Goal: Information Seeking & Learning: Learn about a topic

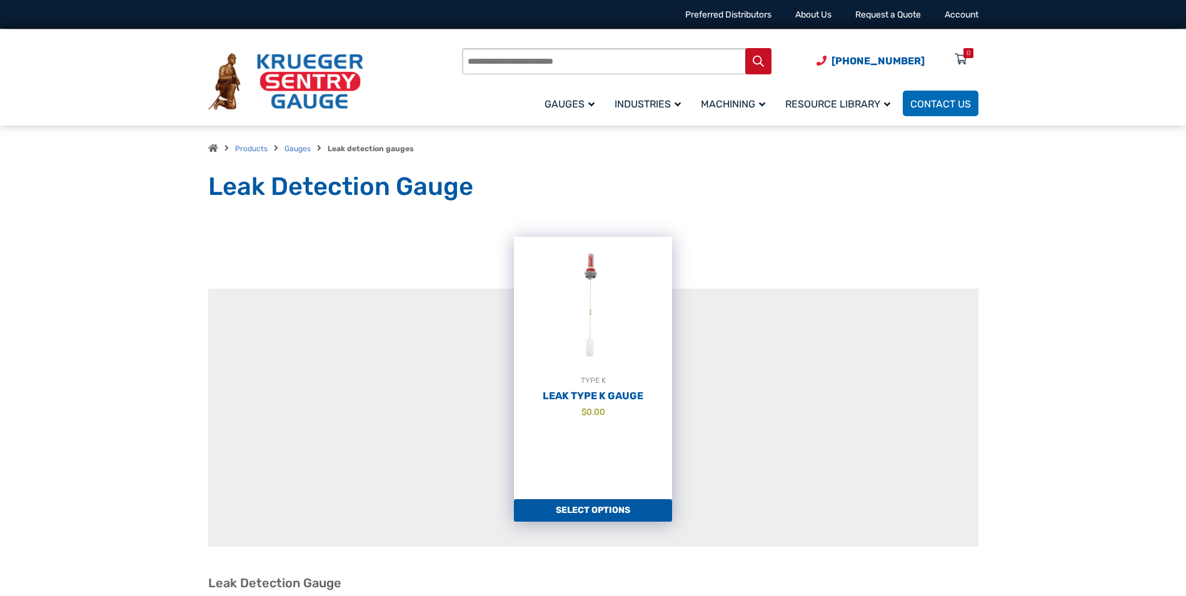
click at [598, 342] on img at bounding box center [593, 306] width 158 height 138
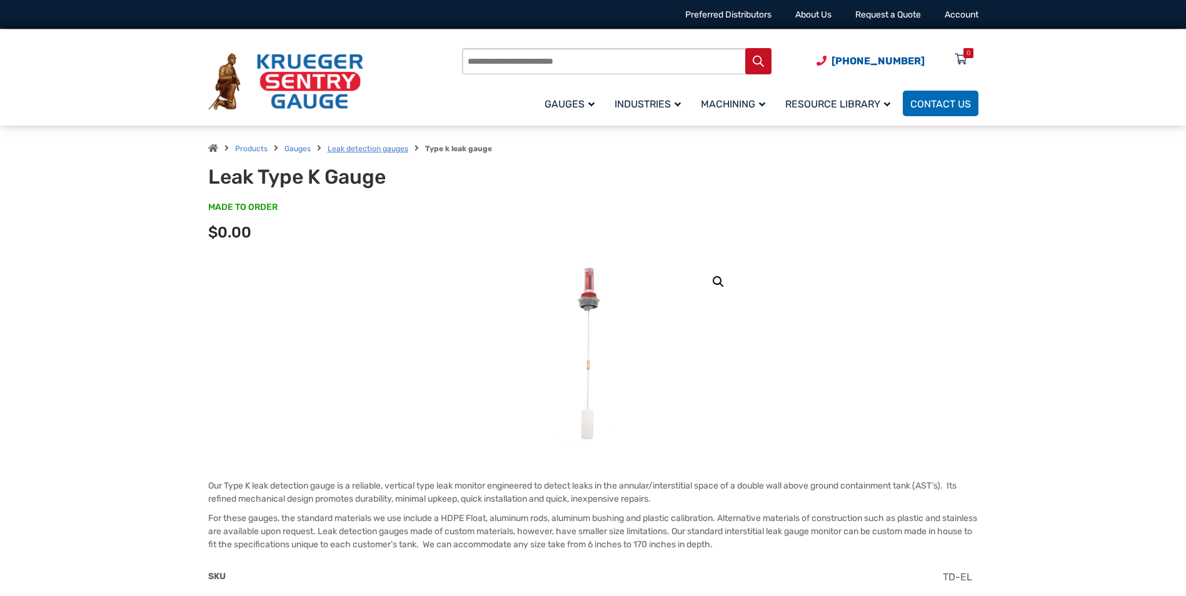
click at [393, 150] on link "Leak detection gauges" at bounding box center [368, 148] width 81 height 9
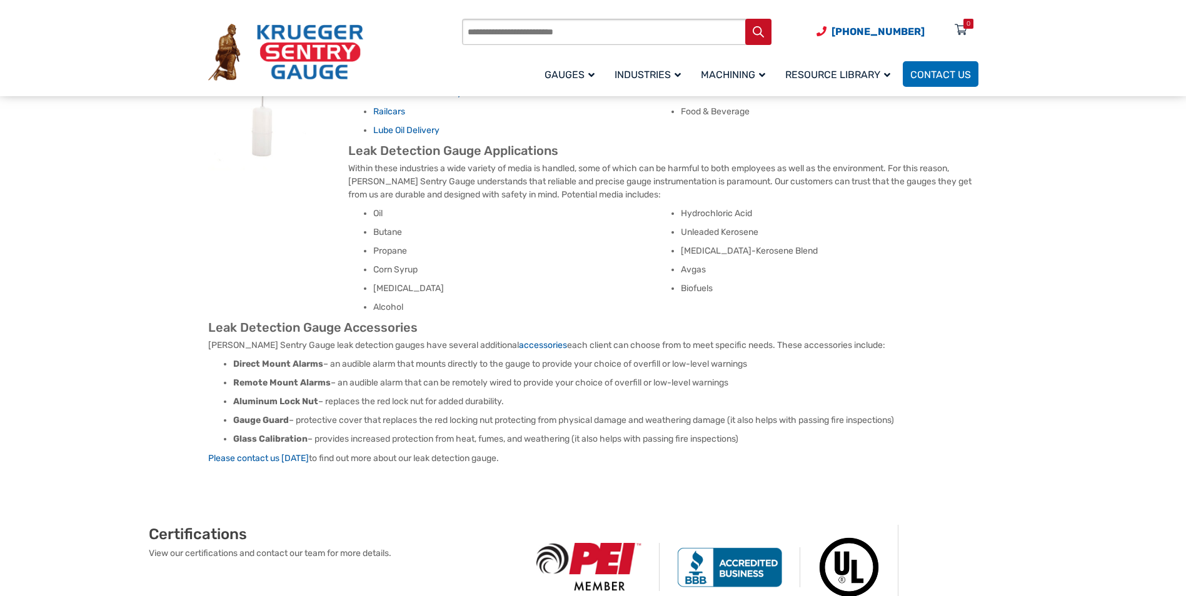
scroll to position [688, 0]
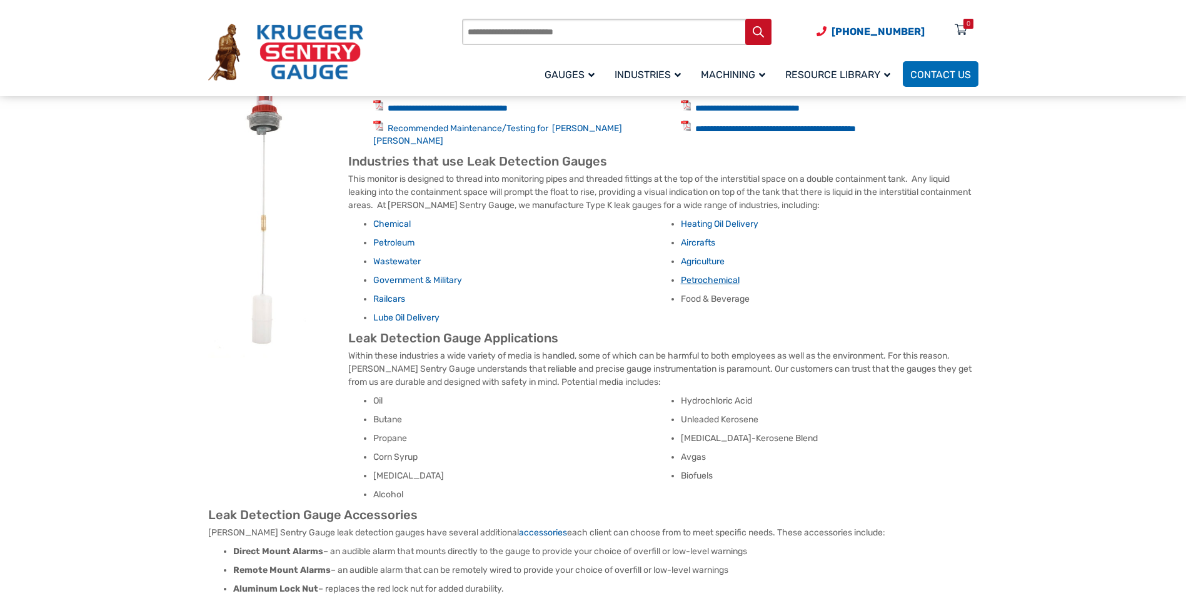
click at [718, 275] on link "Petrochemical" at bounding box center [710, 280] width 59 height 11
click at [387, 219] on link "Chemical" at bounding box center [392, 224] width 38 height 11
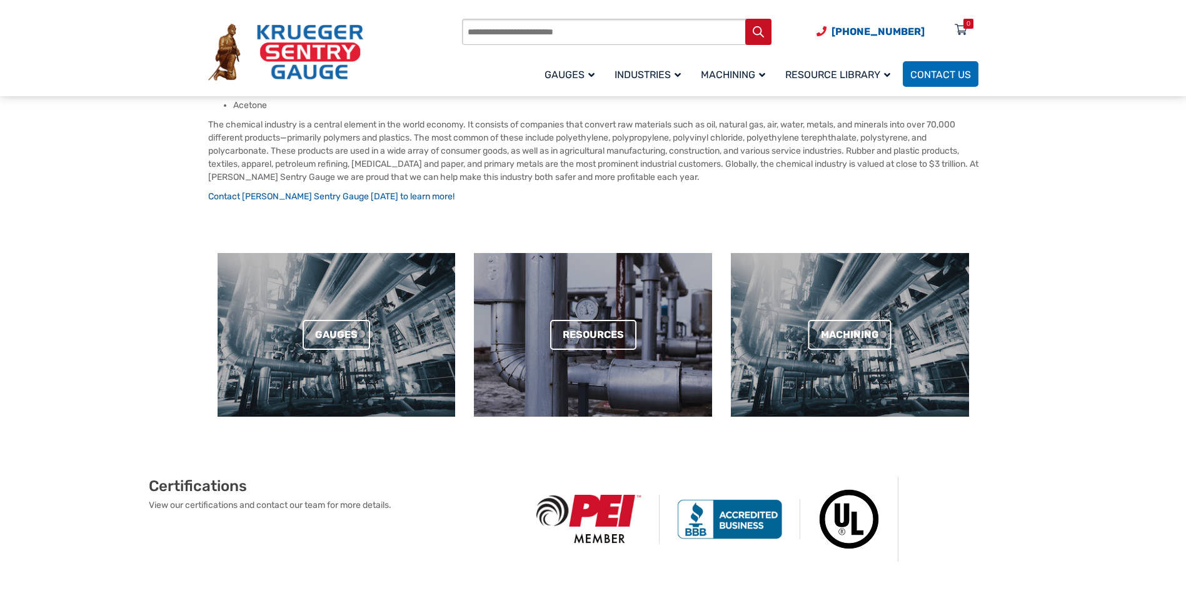
scroll to position [625, 0]
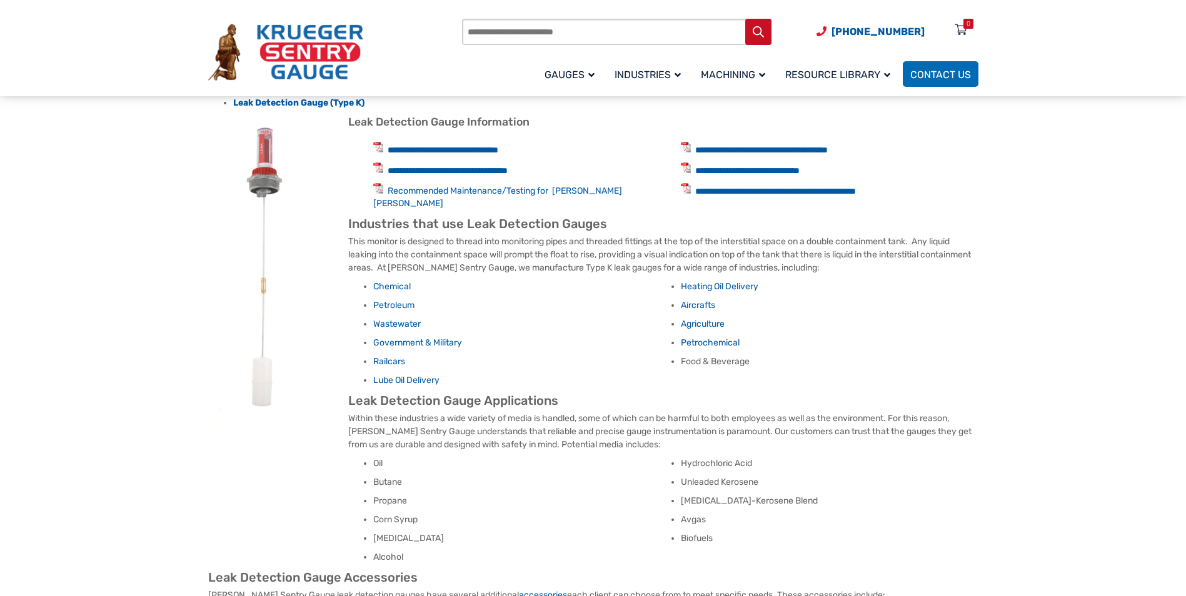
scroll to position [563, 0]
